Goal: Information Seeking & Learning: Find specific fact

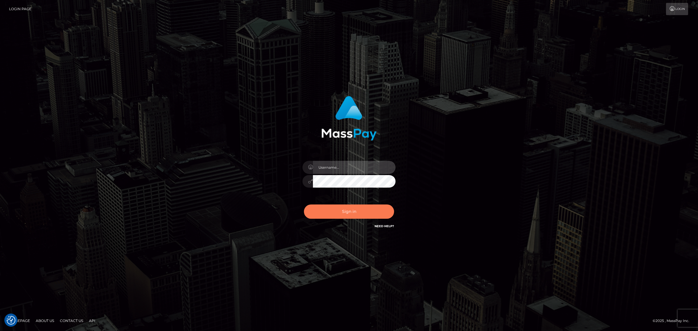
type input "Angelo.Xcite"
click at [349, 210] on button "Sign in" at bounding box center [349, 211] width 90 height 14
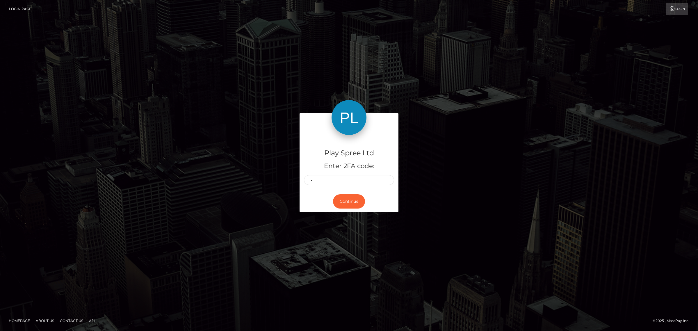
type input "4"
type input "0"
type input "4"
type input "5"
type input "4"
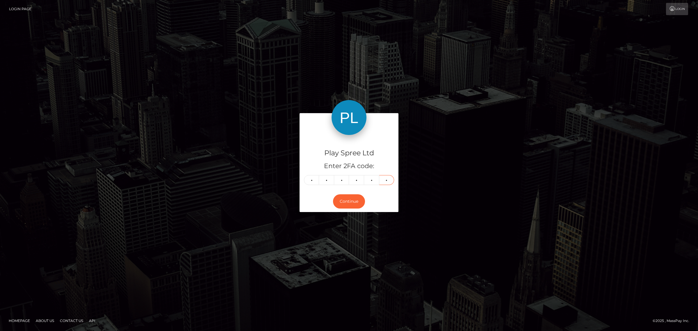
type input "1"
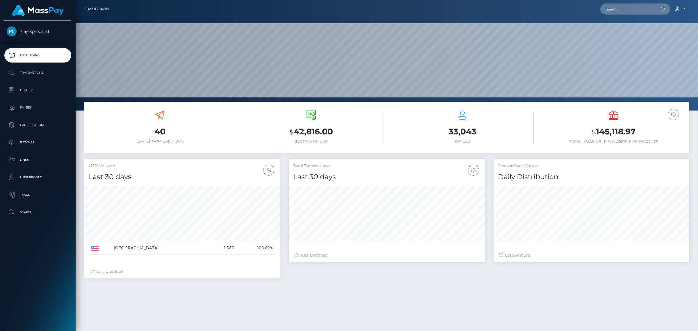
scroll to position [103, 195]
click at [632, 9] on input "text" at bounding box center [627, 8] width 55 height 11
paste input "335839"
type input "335839"
click at [626, 9] on input "335839" at bounding box center [627, 8] width 55 height 11
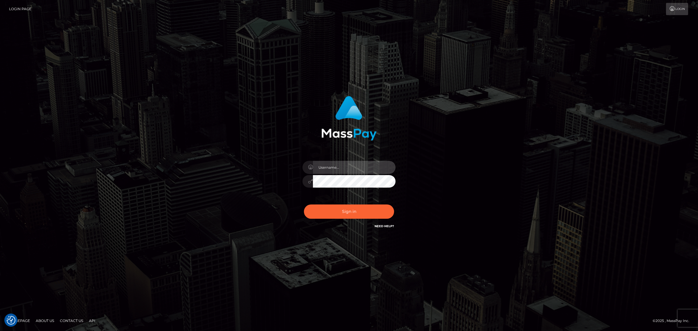
type input "Angelo.Xcite"
click at [351, 214] on button "Sign in" at bounding box center [349, 211] width 90 height 14
type input "Angelo.Xcite"
click at [356, 213] on button "Sign in" at bounding box center [349, 211] width 90 height 14
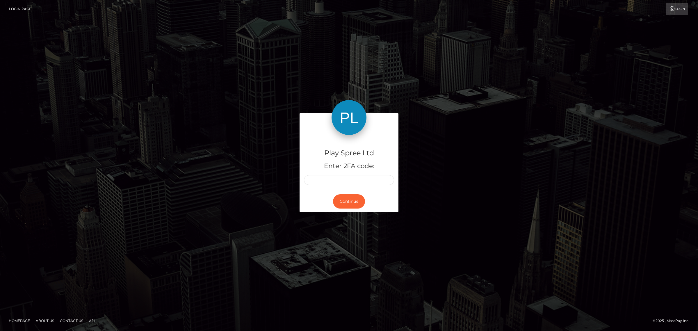
click at [312, 185] on input "text" at bounding box center [311, 180] width 15 height 10
click at [313, 179] on input "text" at bounding box center [311, 180] width 15 height 10
type input "7"
type input "1"
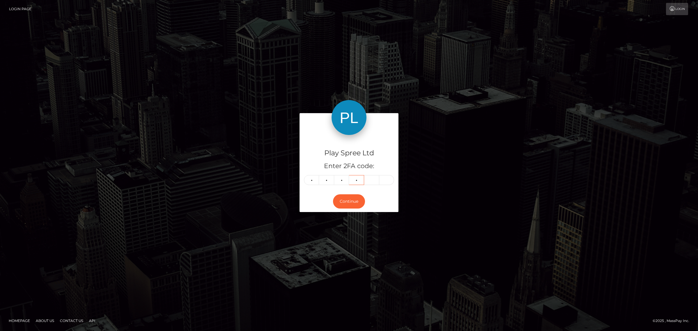
type input "9"
type input "1"
type input "0"
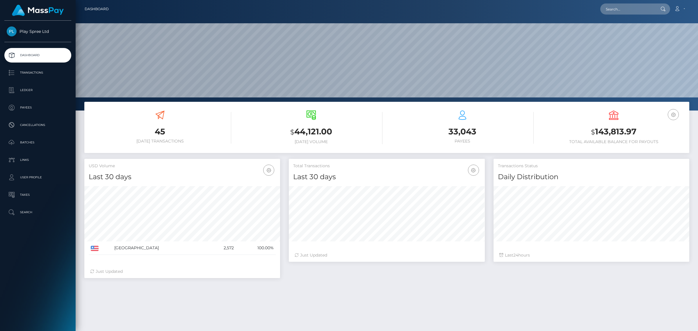
scroll to position [103, 195]
click at [620, 8] on input "text" at bounding box center [627, 8] width 55 height 11
paste input "344499"
type input "344499"
click at [633, 31] on link "PATRICIA ANN BROOKS" at bounding box center [623, 30] width 47 height 11
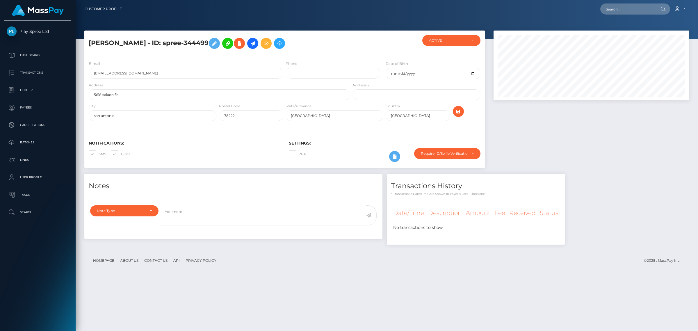
scroll to position [70, 195]
click at [473, 152] on div "Require ID/Selfie Verification" at bounding box center [447, 153] width 66 height 11
click at [442, 181] on li "Do not require" at bounding box center [447, 181] width 66 height 11
click at [566, 127] on div at bounding box center [591, 102] width 204 height 143
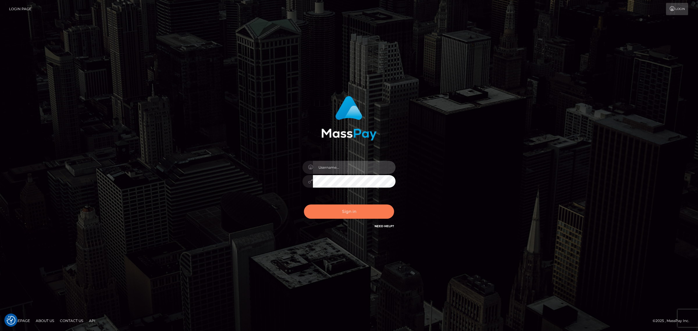
type input "Angelo.Xcite"
click at [332, 216] on button "Sign in" at bounding box center [349, 211] width 90 height 14
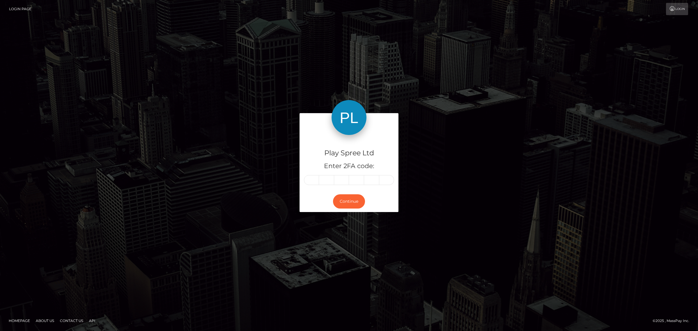
click at [314, 179] on input "text" at bounding box center [311, 180] width 15 height 10
type input "6"
type input "2"
type input "7"
type input "2"
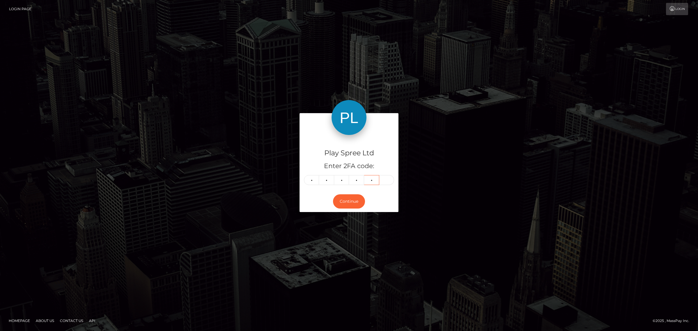
type input "4"
type input "0"
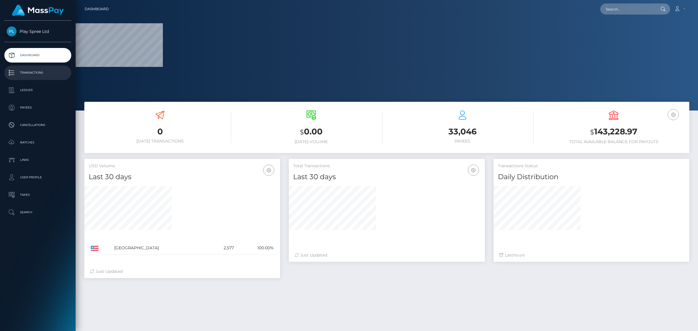
click at [38, 69] on p "Transactions" at bounding box center [38, 72] width 62 height 9
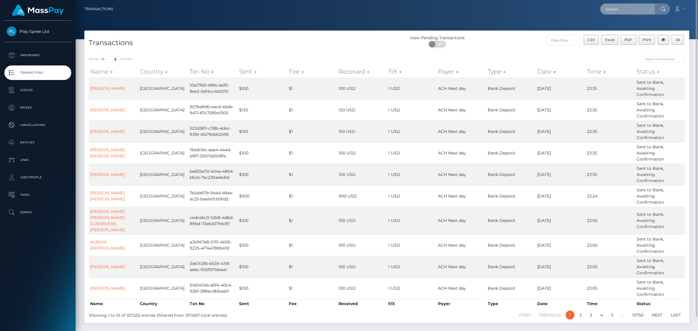
click at [624, 9] on input "text" at bounding box center [627, 8] width 55 height 11
paste input "1539087"
type input "1539087"
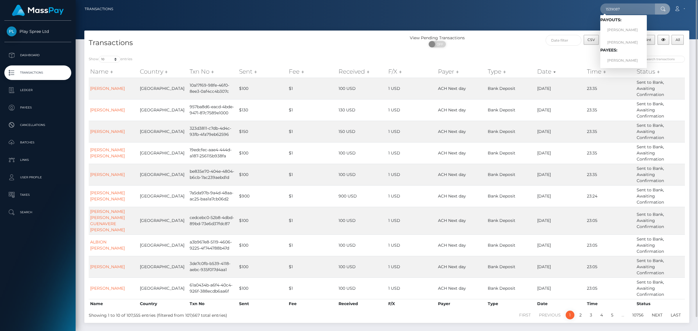
click at [632, 54] on span "Payouts: BROC ANTHONY SLEEK BROC ANTHONY SLEEK Payees: BROC ANTHONY SLEEK" at bounding box center [623, 41] width 47 height 48
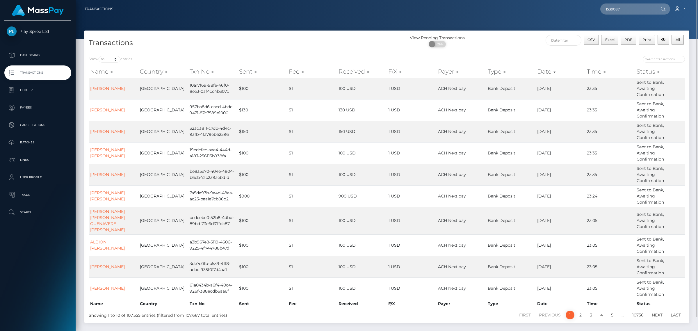
click at [632, 60] on div at bounding box center [538, 60] width 294 height 8
click at [628, 8] on input "1539087" at bounding box center [627, 8] width 55 height 11
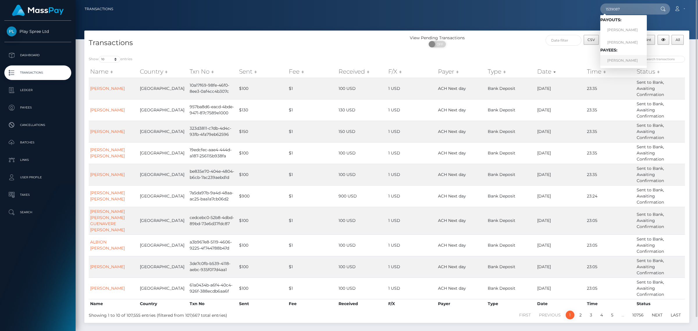
click at [633, 60] on link "BROC ANTHONY SLEEK" at bounding box center [623, 60] width 47 height 11
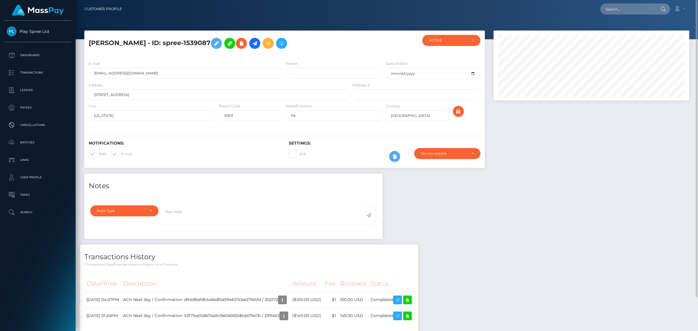
click at [637, 0] on nav "Customer Profile Loading... Loading... Account" at bounding box center [387, 9] width 622 height 18
click at [637, 8] on input "text" at bounding box center [627, 8] width 55 height 11
paste input "59a7429d-b205-472a-814d-021ec95ad2a4"
click at [643, 10] on input "59a7429d-b205-472a-814d-021ec95ad2a4" at bounding box center [627, 8] width 55 height 11
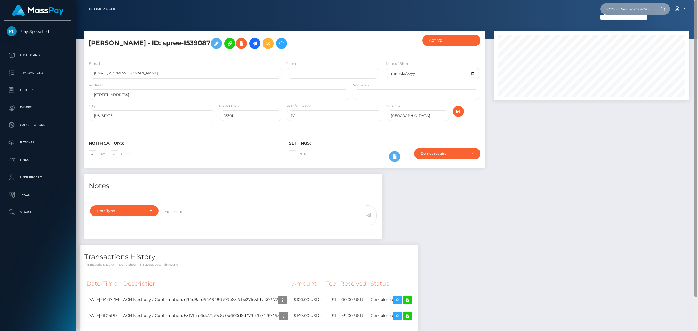
scroll to position [0, 0]
click at [542, 231] on div "Notes Note Type Compliance Clear Compliance General Note Type" at bounding box center [387, 257] width 614 height 166
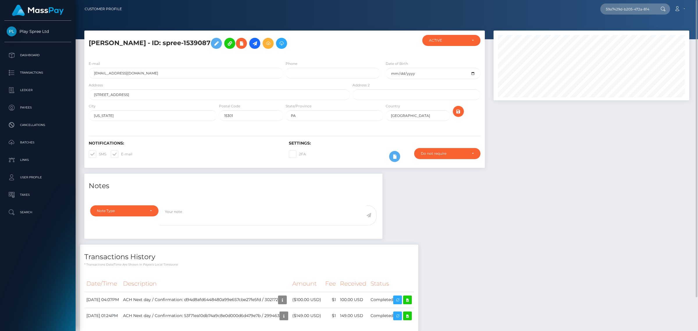
drag, startPoint x: 232, startPoint y: 43, endPoint x: 205, endPoint y: 43, distance: 26.5
click at [205, 43] on h5 "BROC ANTHONY SLEEK - ID: spree-1539087" at bounding box center [218, 43] width 258 height 17
click at [621, 236] on div "Notes Note Type Compliance Clear Compliance General Note Type" at bounding box center [387, 257] width 614 height 166
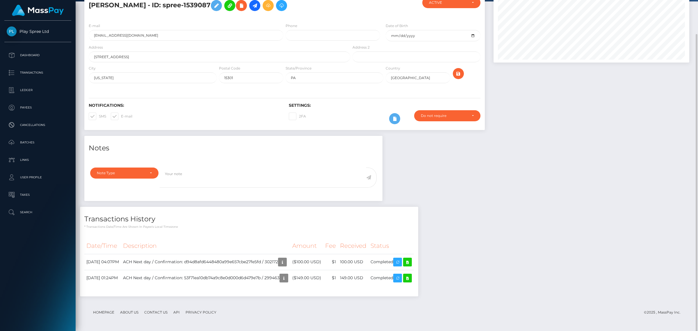
scroll to position [70, 195]
drag, startPoint x: 598, startPoint y: 214, endPoint x: 673, endPoint y: 215, distance: 75.0
click at [598, 214] on div "Notes Note Type Compliance Clear Compliance General Note Type" at bounding box center [387, 219] width 614 height 166
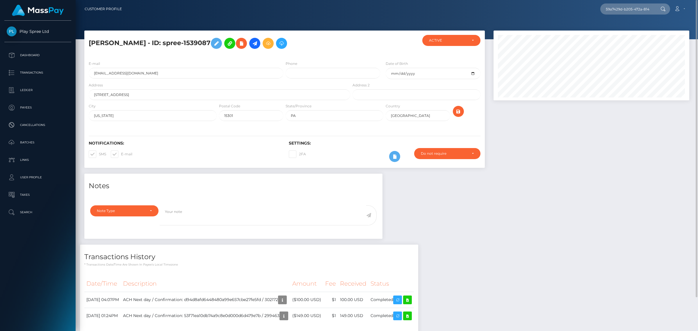
click at [224, 45] on h5 "BROC ANTHONY SLEEK - ID: spree-1539087" at bounding box center [218, 43] width 258 height 17
copy h5 "1539087"
click at [623, 12] on input "59a7429d-b205-472a-814d-021ec95ad2a4" at bounding box center [627, 8] width 55 height 11
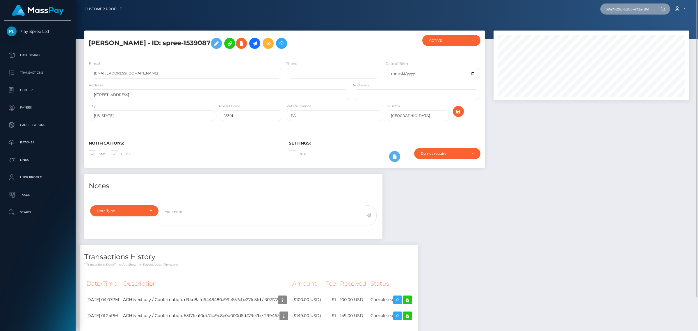
click at [623, 12] on input "59a7429d-b205-472a-814d-021ec95ad2a4" at bounding box center [627, 8] width 55 height 11
paste input "1539087"
type input "1539087"
click at [633, 64] on link "BROC ANTHONY SLEEK" at bounding box center [623, 60] width 47 height 11
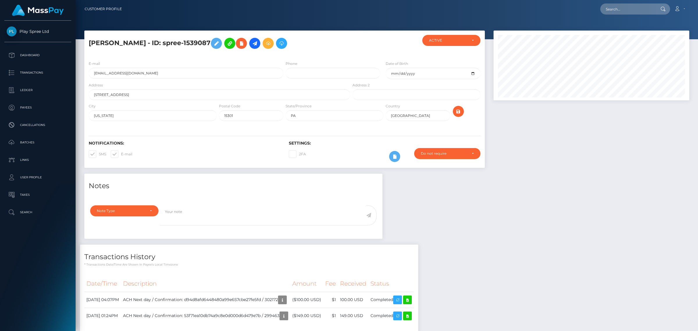
click at [31, 77] on link "Transactions" at bounding box center [37, 72] width 67 height 15
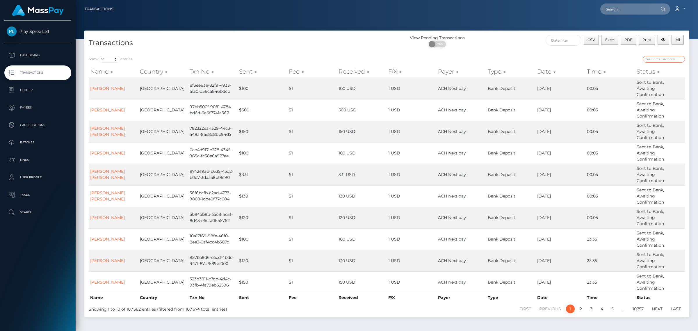
click at [656, 56] on input "search" at bounding box center [664, 59] width 42 height 7
paste input "1539087"
type input "1539087"
click at [680, 58] on input "1539087" at bounding box center [664, 59] width 42 height 7
click at [657, 60] on input "search" at bounding box center [664, 59] width 42 height 7
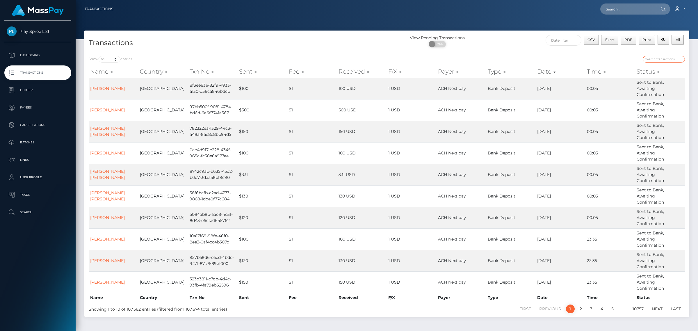
paste input "59a7429d-b205-472a-814d-021ec95ad2a4"
type input "59a7429d-b205-472a-814d-021ec95ad2a4"
click at [115, 86] on link "CLAUDIA ANNE UMILI" at bounding box center [107, 88] width 35 height 5
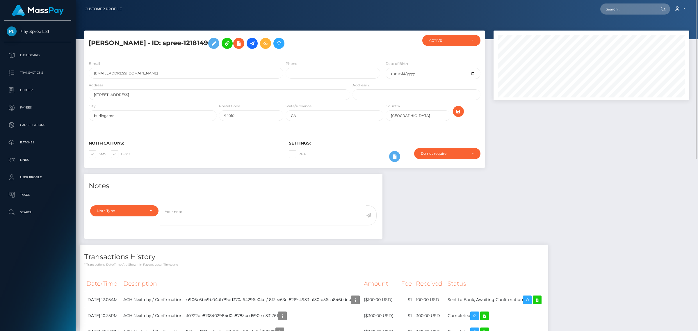
drag, startPoint x: 222, startPoint y: 44, endPoint x: 200, endPoint y: 43, distance: 22.7
click at [200, 43] on h5 "CLAUDIA ANNE UMILI - ID: spree-1218149" at bounding box center [218, 43] width 258 height 17
copy h5 "1218149"
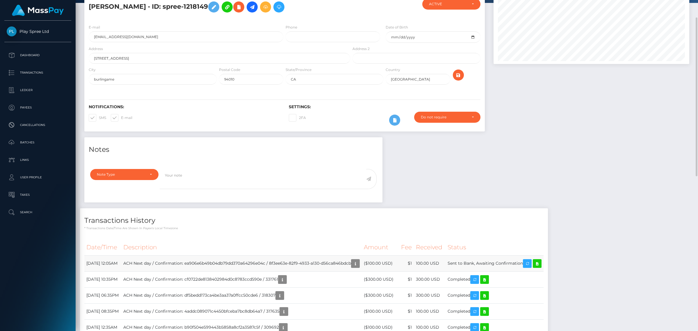
click at [209, 264] on td "ACH Next day / Confirmation: ea906e6b49b04db79dd370a64296e04c / 8f3ee63e-82f9-4…" at bounding box center [241, 263] width 240 height 16
copy td "ea906e6b49b04db79dd370a64296e04c"
click at [289, 263] on td "ACH Next day / Confirmation: ea906e6b49b04db79dd370a64296e04c / 8f3ee63e-82f9-4…" at bounding box center [241, 263] width 240 height 16
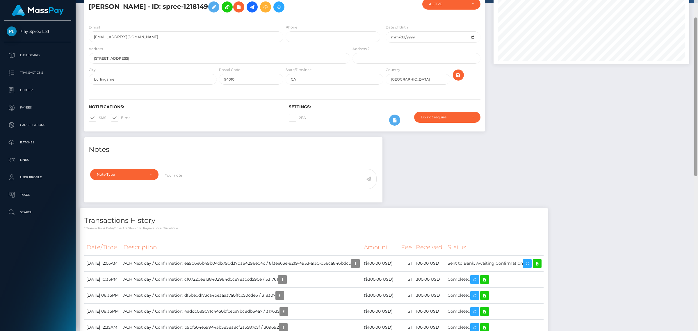
copy td "8f3ee63e"
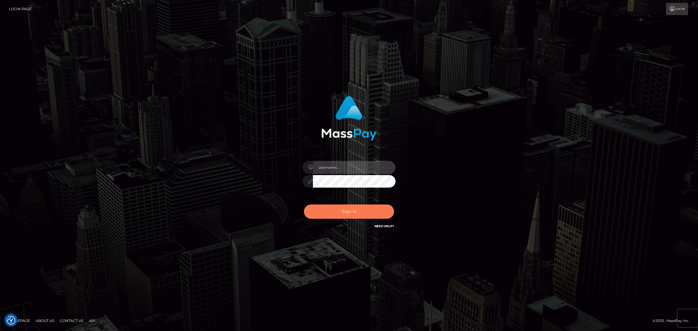
type input "[PERSON_NAME].Xcite"
click at [353, 215] on button "Sign in" at bounding box center [349, 211] width 90 height 14
type input "Angelo.Xcite"
click at [347, 216] on button "Sign in" at bounding box center [349, 211] width 90 height 14
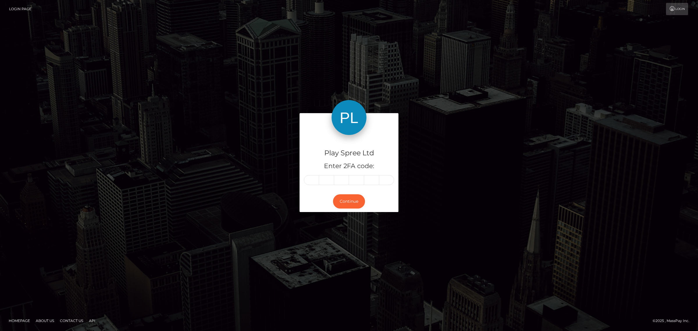
click at [313, 180] on input "text" at bounding box center [311, 180] width 15 height 10
type input "9"
type input "1"
type input "6"
type input "4"
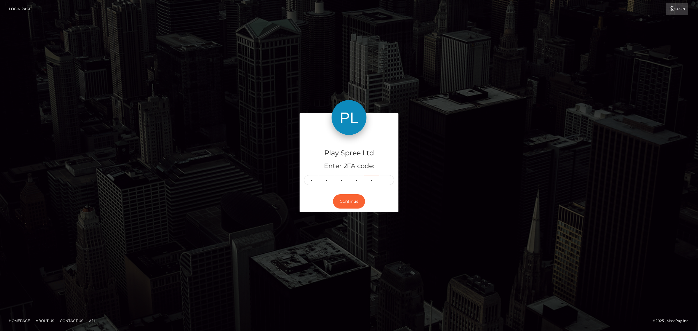
type input "5"
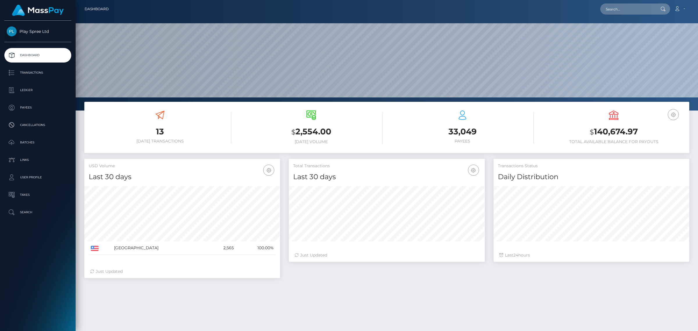
scroll to position [103, 195]
drag, startPoint x: 0, startPoint y: 0, endPoint x: 620, endPoint y: 8, distance: 620.0
click at [620, 8] on input "text" at bounding box center [627, 8] width 55 height 11
paste input "1218149"
type input "1218149"
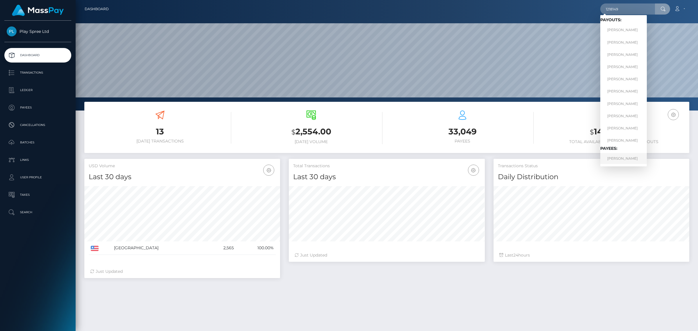
click at [625, 158] on link "CLAUDIA ANNE UMILI" at bounding box center [623, 158] width 47 height 11
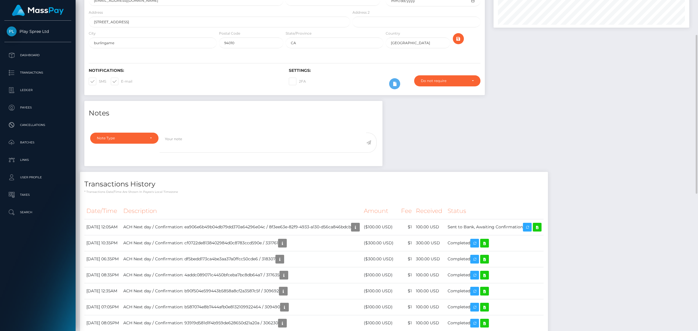
scroll to position [70, 195]
click at [209, 227] on td "ACH Next day / Confirmation: ea906e6b49b04db79dd370a64296e04c / 8f3ee63e-82f9-4…" at bounding box center [241, 227] width 240 height 16
click at [290, 227] on td "ACH Next day / Confirmation: ea906e6b49b04db79dd370a64296e04c / 8f3ee63e-82f9-4…" at bounding box center [241, 227] width 240 height 16
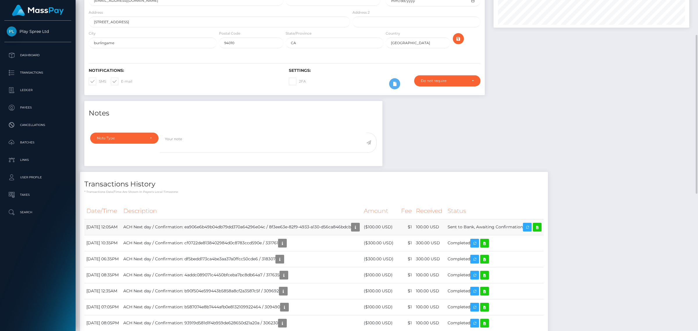
click at [297, 230] on td "ACH Next day / Confirmation: ea906e6b49b04db79dd370a64296e04c / 8f3ee63e-82f9-4…" at bounding box center [241, 227] width 240 height 16
click at [293, 229] on td "ACH Next day / Confirmation: ea906e6b49b04db79dd370a64296e04c / 8f3ee63e-82f9-4…" at bounding box center [241, 227] width 240 height 16
copy td "8f3ee63e"
click at [299, 227] on td "ACH Next day / Confirmation: ea906e6b49b04db79dd370a64296e04c / 8f3ee63e-82f9-4…" at bounding box center [241, 227] width 240 height 16
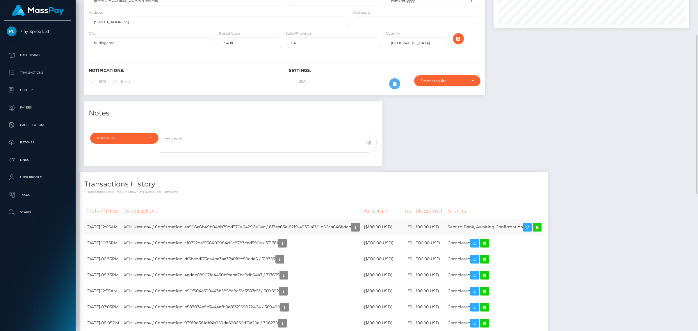
click at [299, 227] on td "ACH Next day / Confirmation: ea906e6b49b04db79dd370a64296e04c / 8f3ee63e-82f9-4…" at bounding box center [241, 227] width 240 height 16
copy td "8f3ee63e-82f9-4933-a130-d56ca846bdcb"
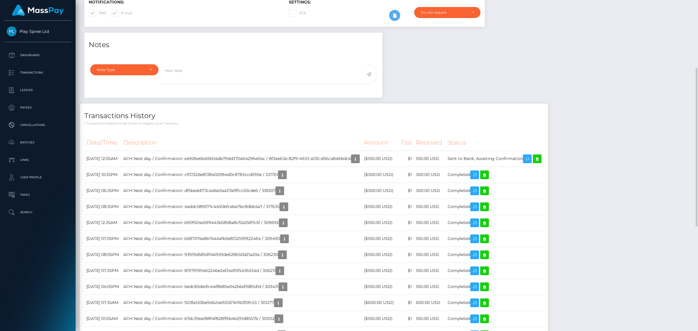
scroll to position [105, 0]
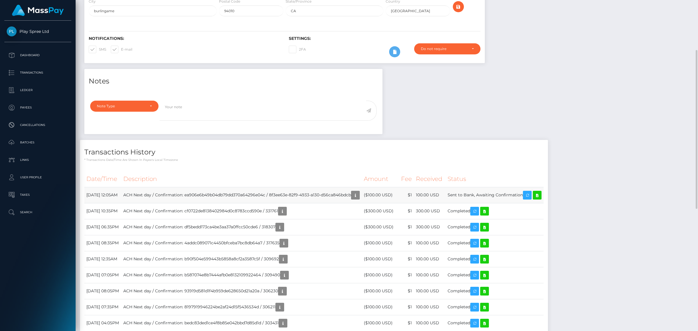
click at [305, 194] on td "ACH Next day / Confirmation: ea906e6b49b04db79dd370a64296e04c / 8f3ee63e-82f9-4…" at bounding box center [241, 195] width 240 height 16
drag, startPoint x: 305, startPoint y: 194, endPoint x: 363, endPoint y: 192, distance: 58.8
click at [306, 194] on td "ACH Next day / Confirmation: ea906e6b49b04db79dd370a64296e04c / 8f3ee63e-82f9-4…" at bounding box center [241, 195] width 240 height 16
click at [289, 191] on td "ACH Next day / Confirmation: ea906e6b49b04db79dd370a64296e04c / 8f3ee63e-82f9-4…" at bounding box center [241, 195] width 240 height 16
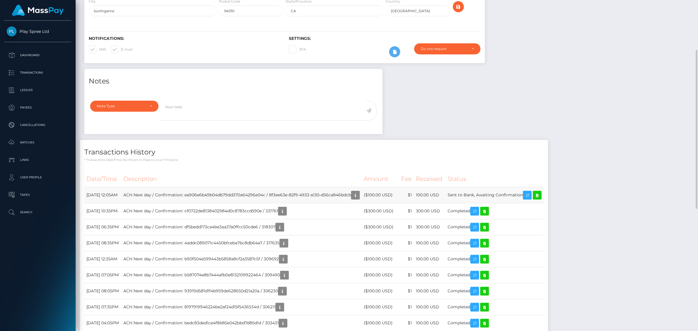
drag, startPoint x: 286, startPoint y: 194, endPoint x: 367, endPoint y: 195, distance: 81.4
click at [362, 195] on td "ACH Next day / Confirmation: ea906e6b49b04db79dd370a64296e04c / 8f3ee63e-82f9-4…" at bounding box center [241, 195] width 240 height 16
copy td "8f3ee63e-82f9-4933-a130-d56ca846bdcb"
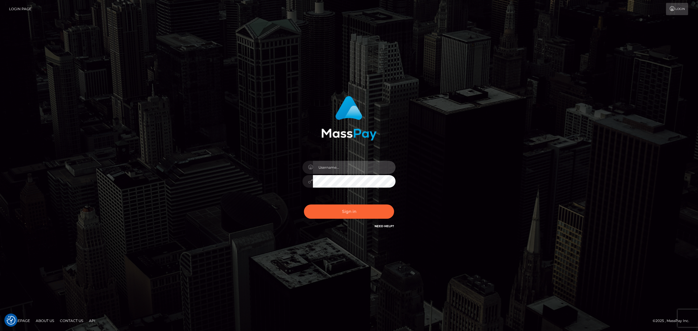
type input "Angelo.Xcite"
drag, startPoint x: 467, startPoint y: 162, endPoint x: 367, endPoint y: 194, distance: 104.4
click at [464, 163] on div "Angelo.Xcite Sign in" at bounding box center [348, 166] width 331 height 148
click at [355, 208] on button "Sign in" at bounding box center [349, 211] width 90 height 14
type input "Angelo.Xcite"
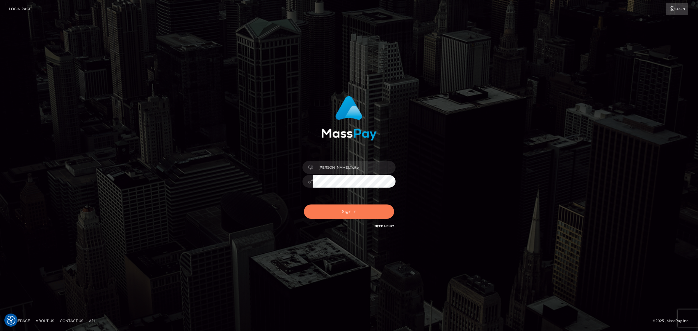
click at [328, 213] on button "Sign in" at bounding box center [349, 211] width 90 height 14
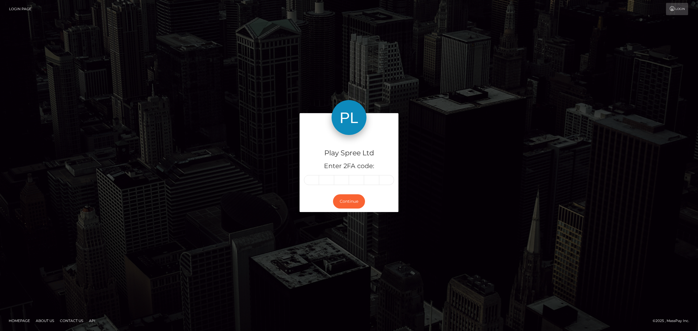
click at [313, 184] on input "text" at bounding box center [311, 180] width 15 height 10
type input "9"
type input "2"
type input "4"
type input "3"
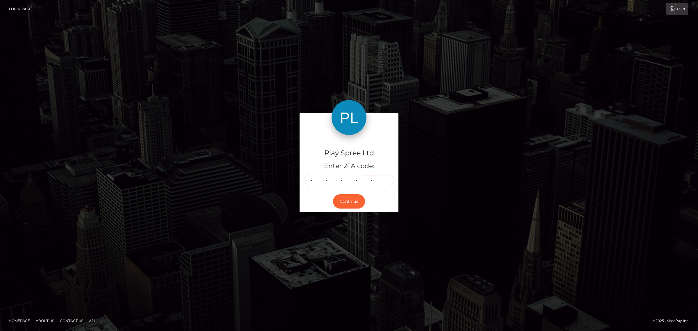
type input "9"
type input "8"
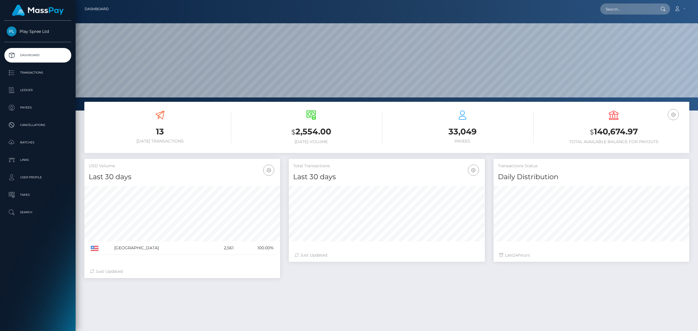
scroll to position [103, 195]
click at [623, 13] on input "text" at bounding box center [627, 8] width 55 height 11
paste input "59a7429d-b205-472a-814d-021ec95ad2a4"
click at [618, 7] on input "59a7429d-b205-472a-814d-021ec95ad2a4" at bounding box center [627, 8] width 55 height 11
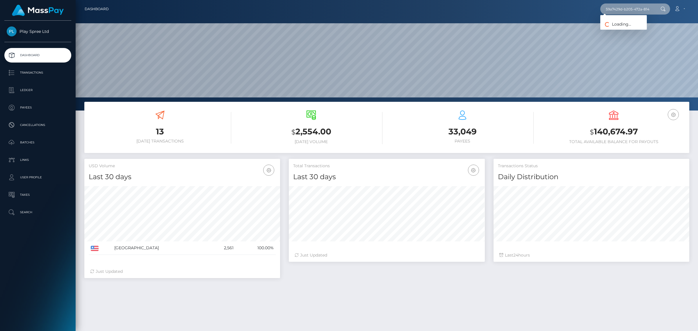
paste input "1539087"
type input "1539087"
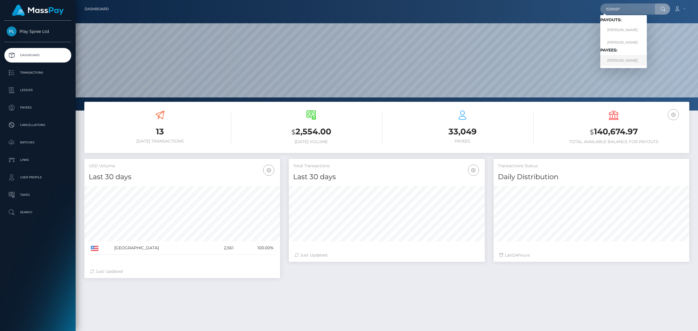
click at [614, 58] on link "BROC ANTHONY SLEEK" at bounding box center [623, 60] width 47 height 11
